Goal: Transaction & Acquisition: Subscribe to service/newsletter

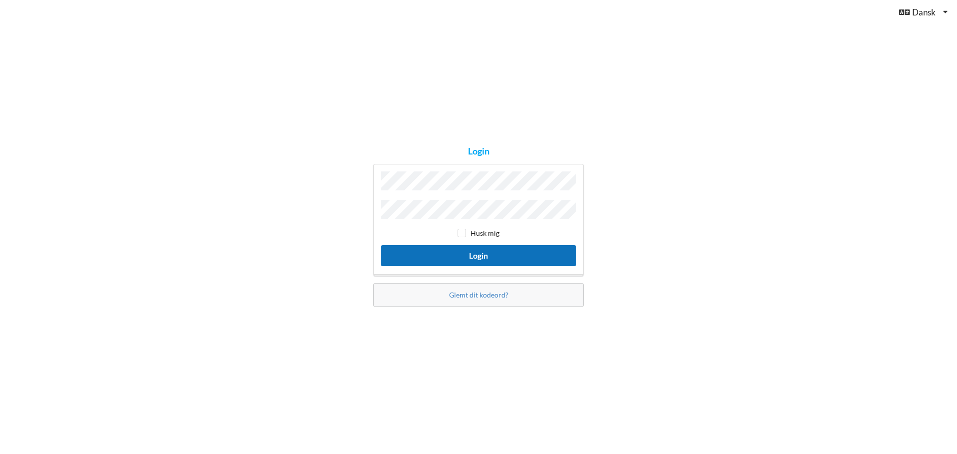
click at [456, 254] on button "Login" at bounding box center [478, 255] width 195 height 20
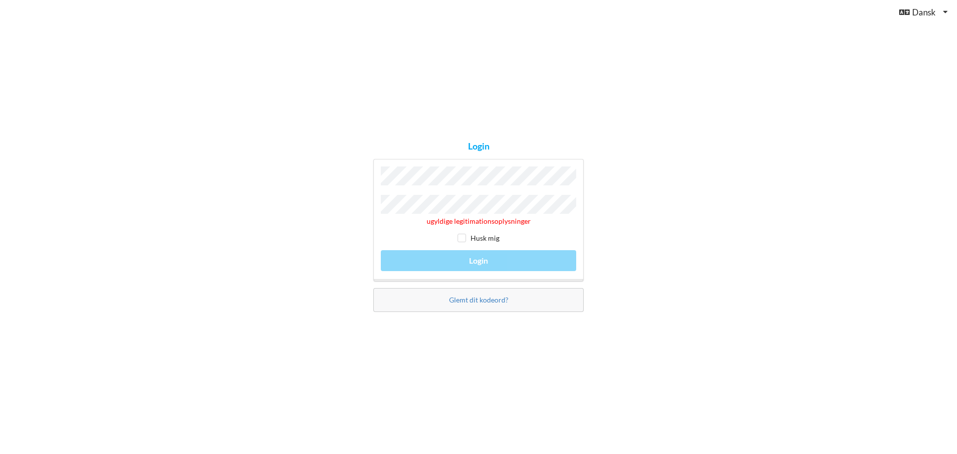
click at [313, 213] on div "Login ugyldige legitimationsoplysninger Husk mig Login Glemt dit kodeord?" at bounding box center [478, 227] width 957 height 454
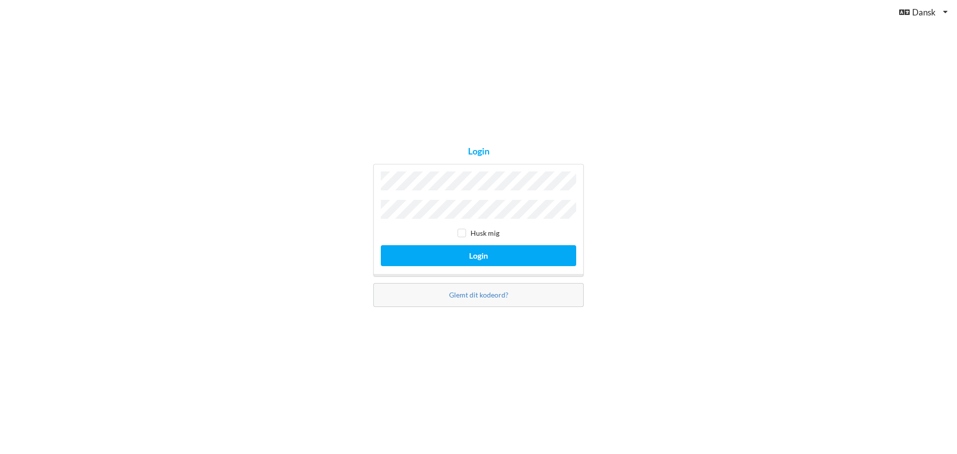
click at [381, 245] on button "Login" at bounding box center [478, 255] width 195 height 20
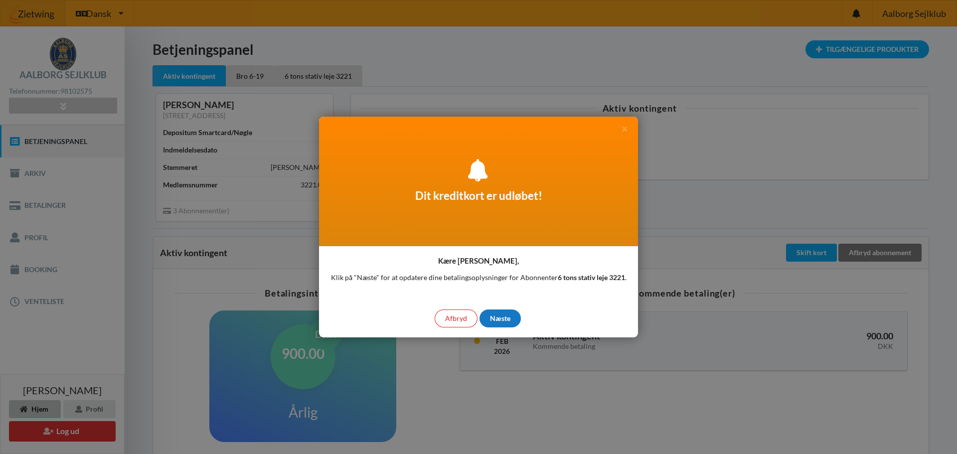
click at [508, 318] on div "Næste" at bounding box center [500, 319] width 41 height 18
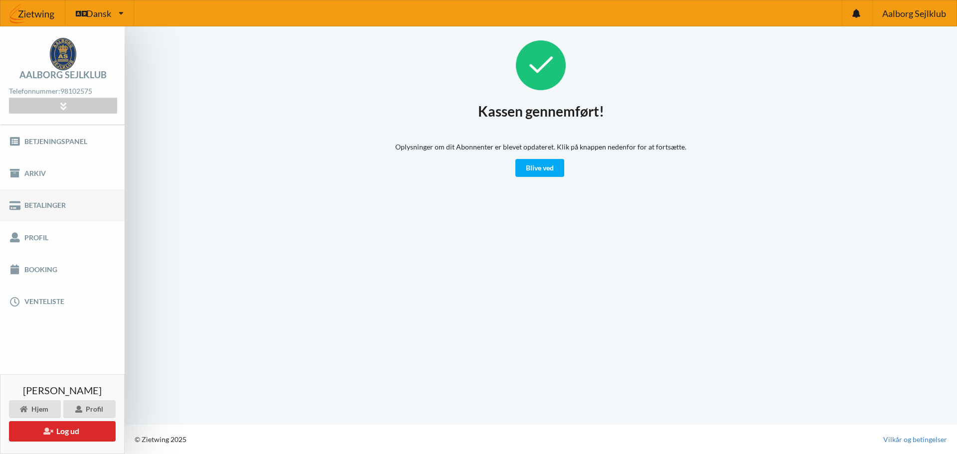
click at [27, 204] on link "Betalinger" at bounding box center [62, 205] width 125 height 32
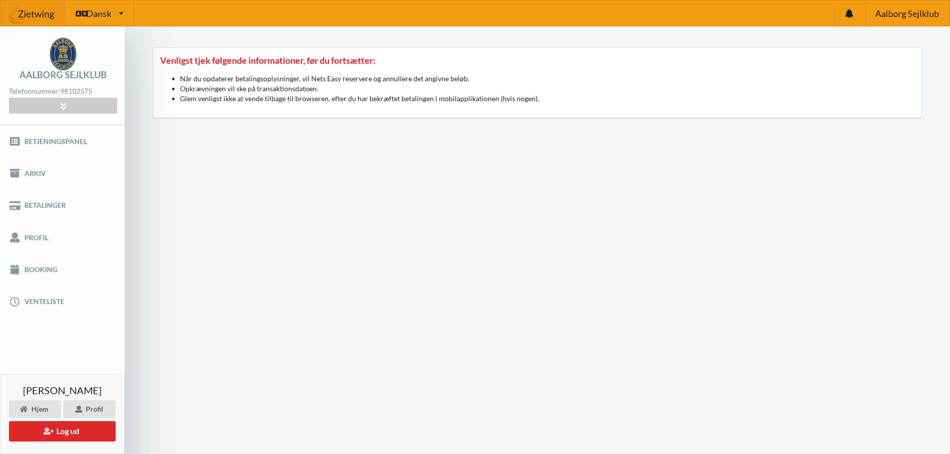
scroll to position [125, 0]
